Goal: Task Accomplishment & Management: Complete application form

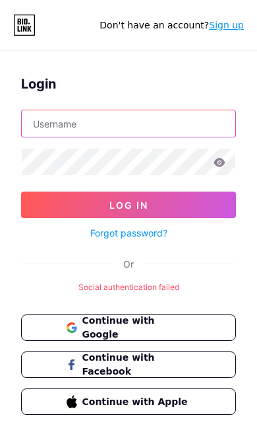
click at [165, 121] on input "text" at bounding box center [129, 123] width 214 height 26
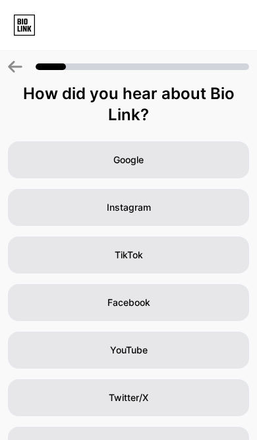
click at [205, 395] on div "Twitter/X" at bounding box center [129, 397] width 242 height 37
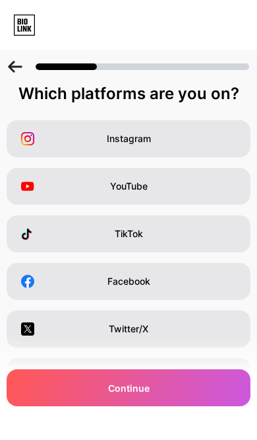
click at [217, 144] on div "Instagram" at bounding box center [129, 138] width 244 height 37
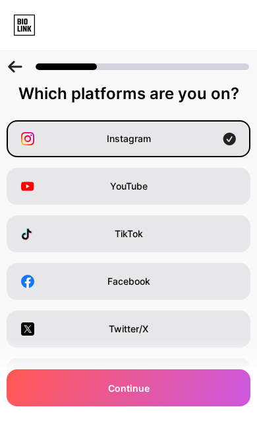
click at [186, 332] on div "Twitter/X" at bounding box center [129, 328] width 244 height 37
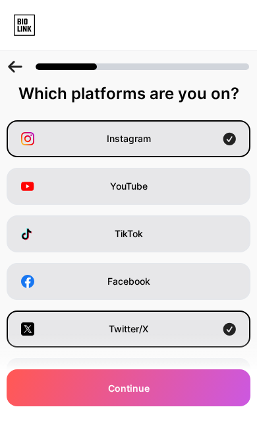
click at [212, 188] on div "YouTube" at bounding box center [129, 186] width 244 height 37
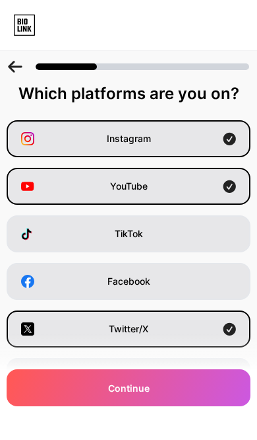
click at [187, 395] on div "Continue" at bounding box center [129, 387] width 244 height 37
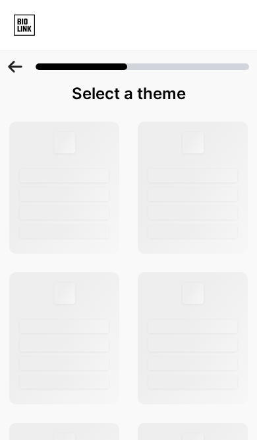
click at [102, 203] on div at bounding box center [64, 187] width 110 height 132
click at [195, 172] on div at bounding box center [193, 175] width 89 height 13
